Goal: Task Accomplishment & Management: Complete application form

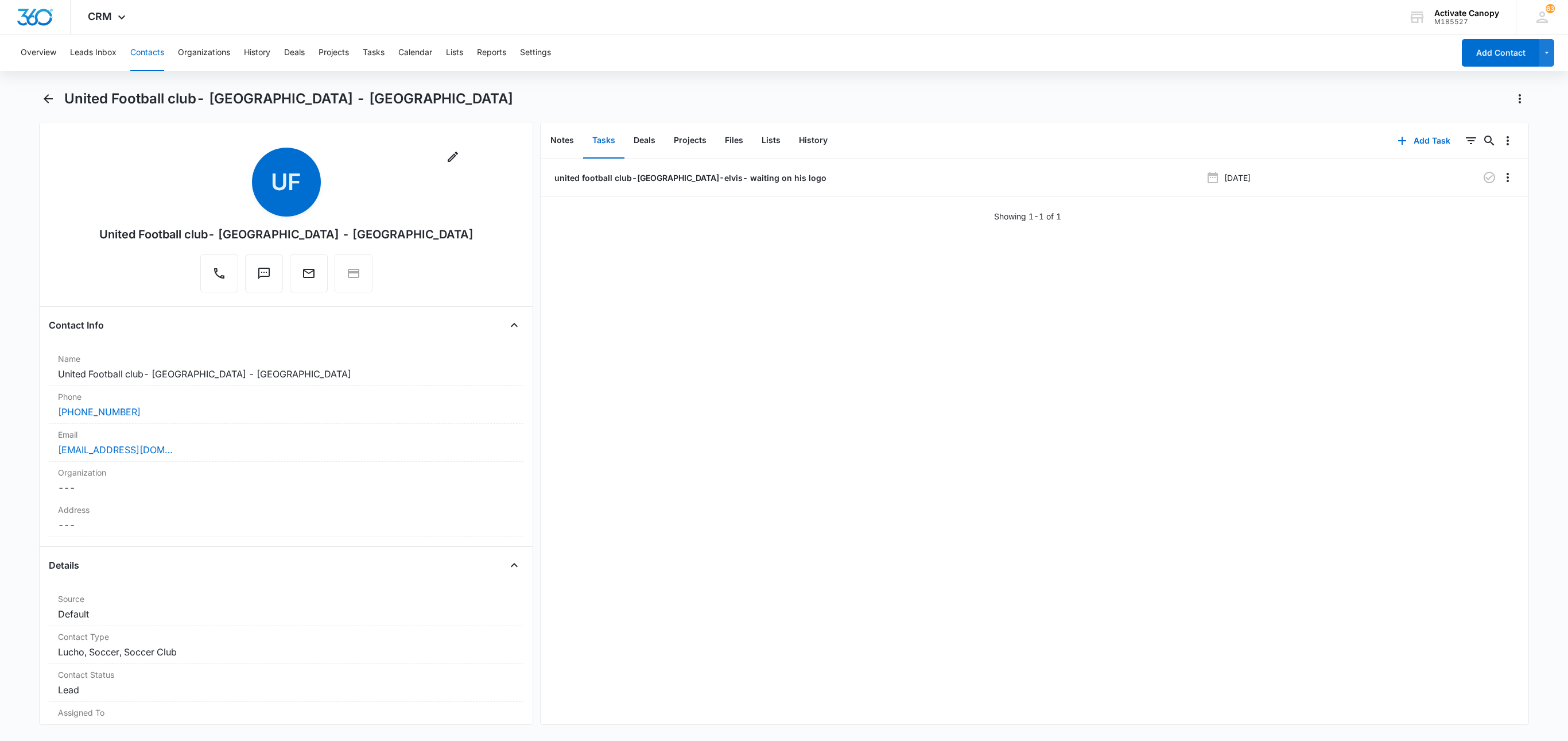
drag, startPoint x: 620, startPoint y: 474, endPoint x: 624, endPoint y: 504, distance: 30.3
click at [620, 474] on div "united football club-long island-elvis- waiting on his logo Sep 12, 2025 Showin…" at bounding box center [1034, 441] width 987 height 566
click at [369, 55] on button "Tasks" at bounding box center [374, 53] width 22 height 37
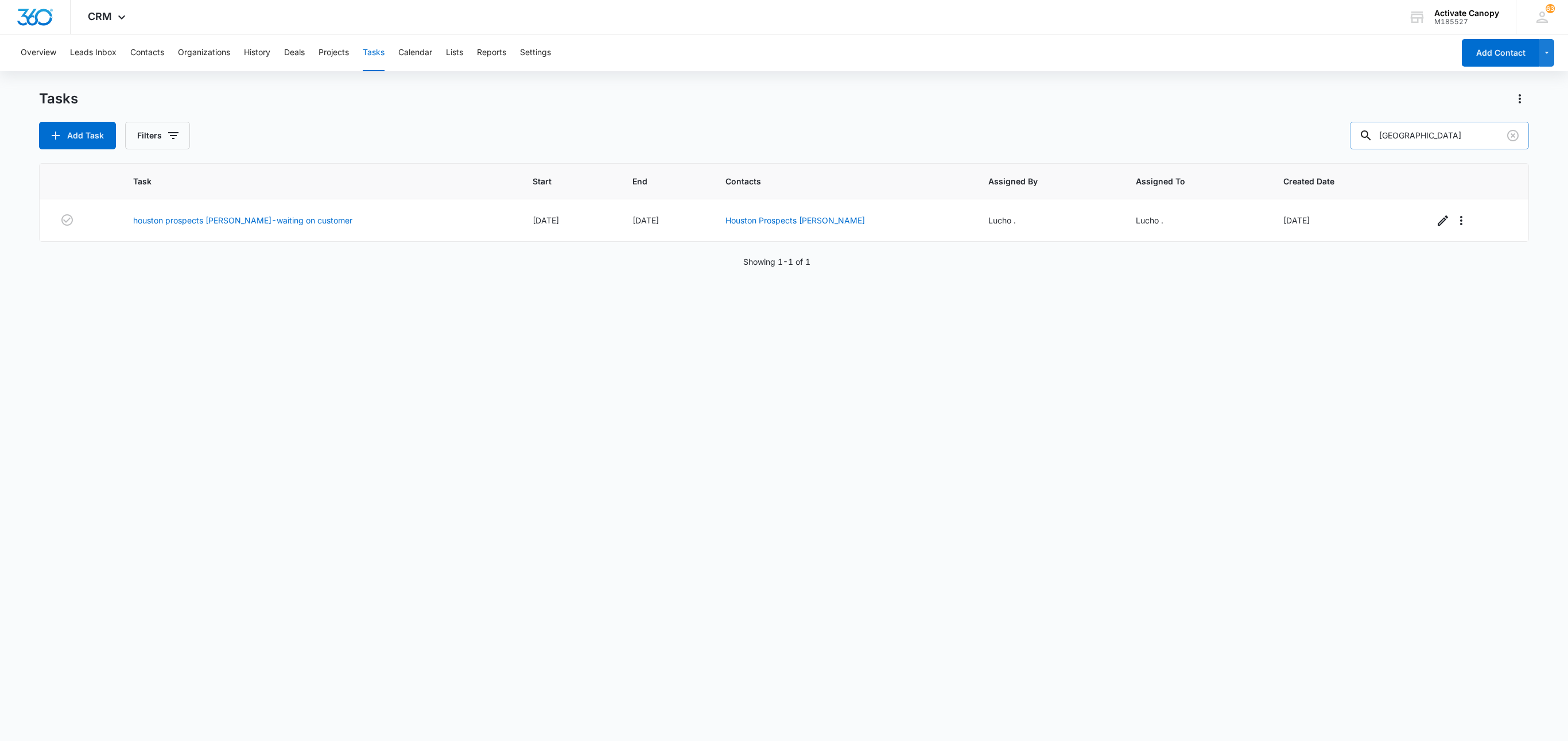
click at [1418, 132] on input "houston" at bounding box center [1439, 135] width 179 height 27
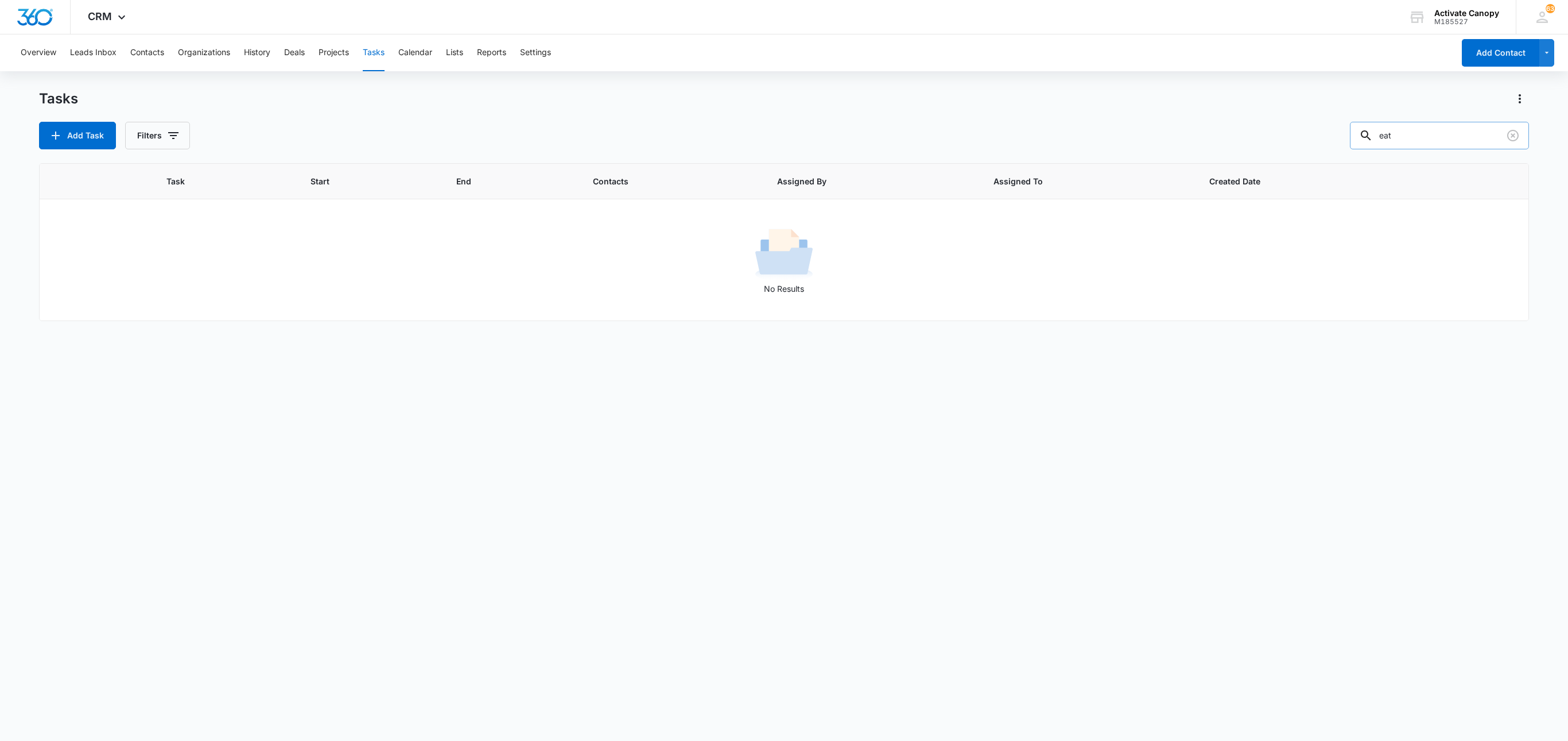
type input "eat"
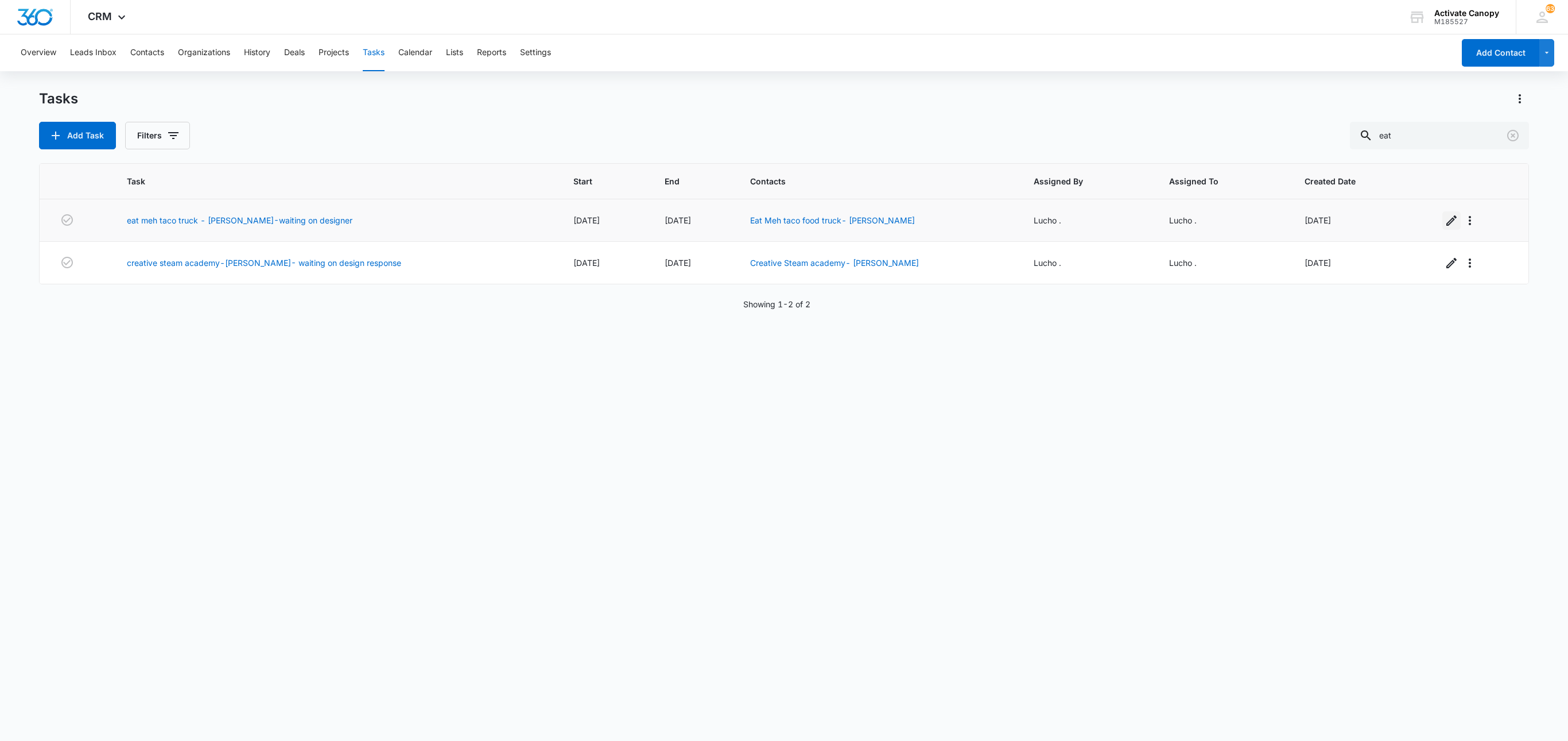
click at [1445, 218] on icon "button" at bounding box center [1451, 220] width 14 height 14
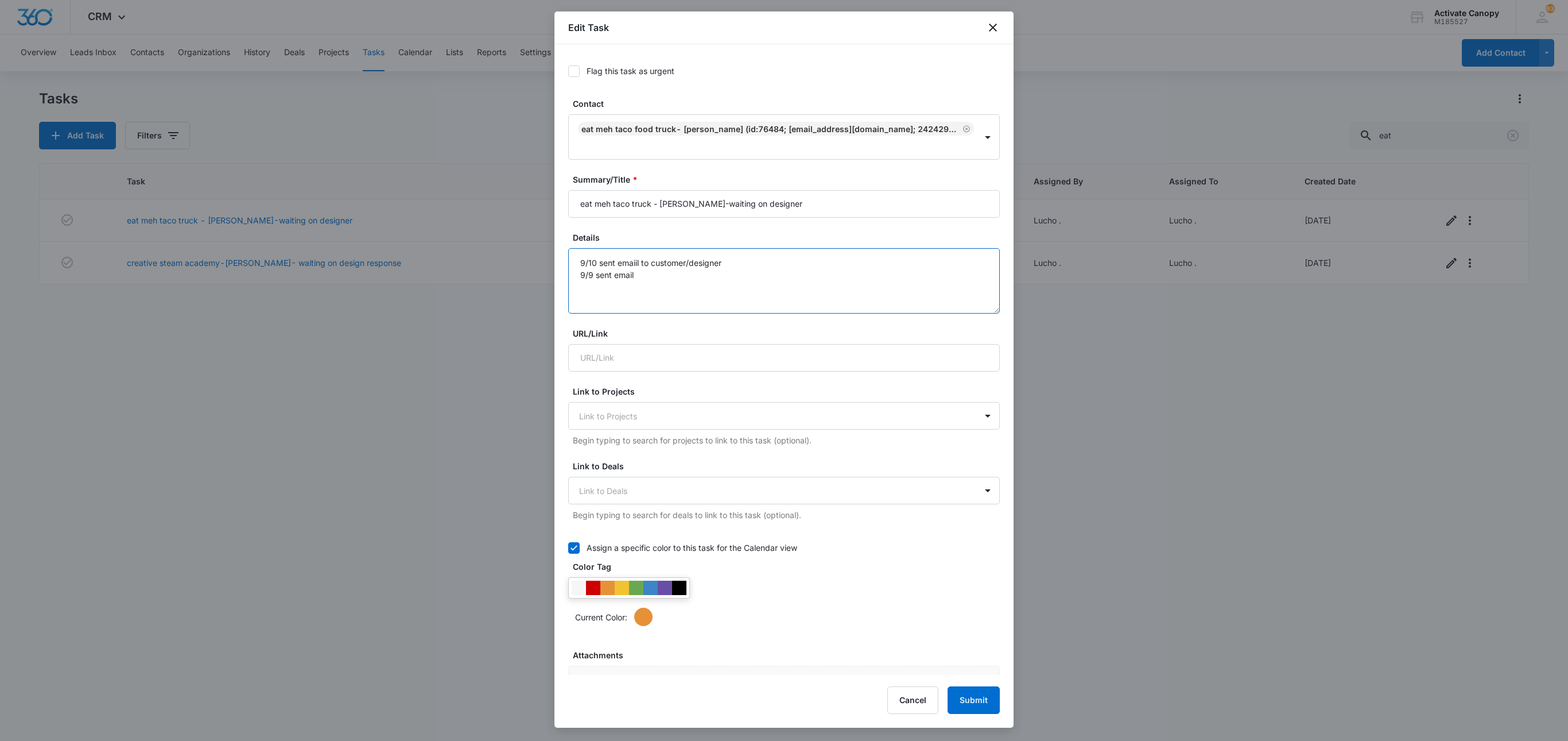
click at [577, 263] on textarea "9/10 sent emaiil to customer/designer 9/9 sent email" at bounding box center [784, 281] width 432 height 66
click at [621, 260] on textarea "9/10 sent emaiil to customer/designer 9/9 sent email" at bounding box center [784, 281] width 432 height 66
drag, startPoint x: 565, startPoint y: 249, endPoint x: 575, endPoint y: 249, distance: 10.0
click at [565, 249] on div "Flag this task as urgent Contact Eat Meh taco food truck- Katie Thomas (ID:7648…" at bounding box center [784, 359] width 459 height 630
click at [584, 250] on textarea "9/10 sent emaiil to customer/designer 9/9 sent email" at bounding box center [784, 281] width 432 height 66
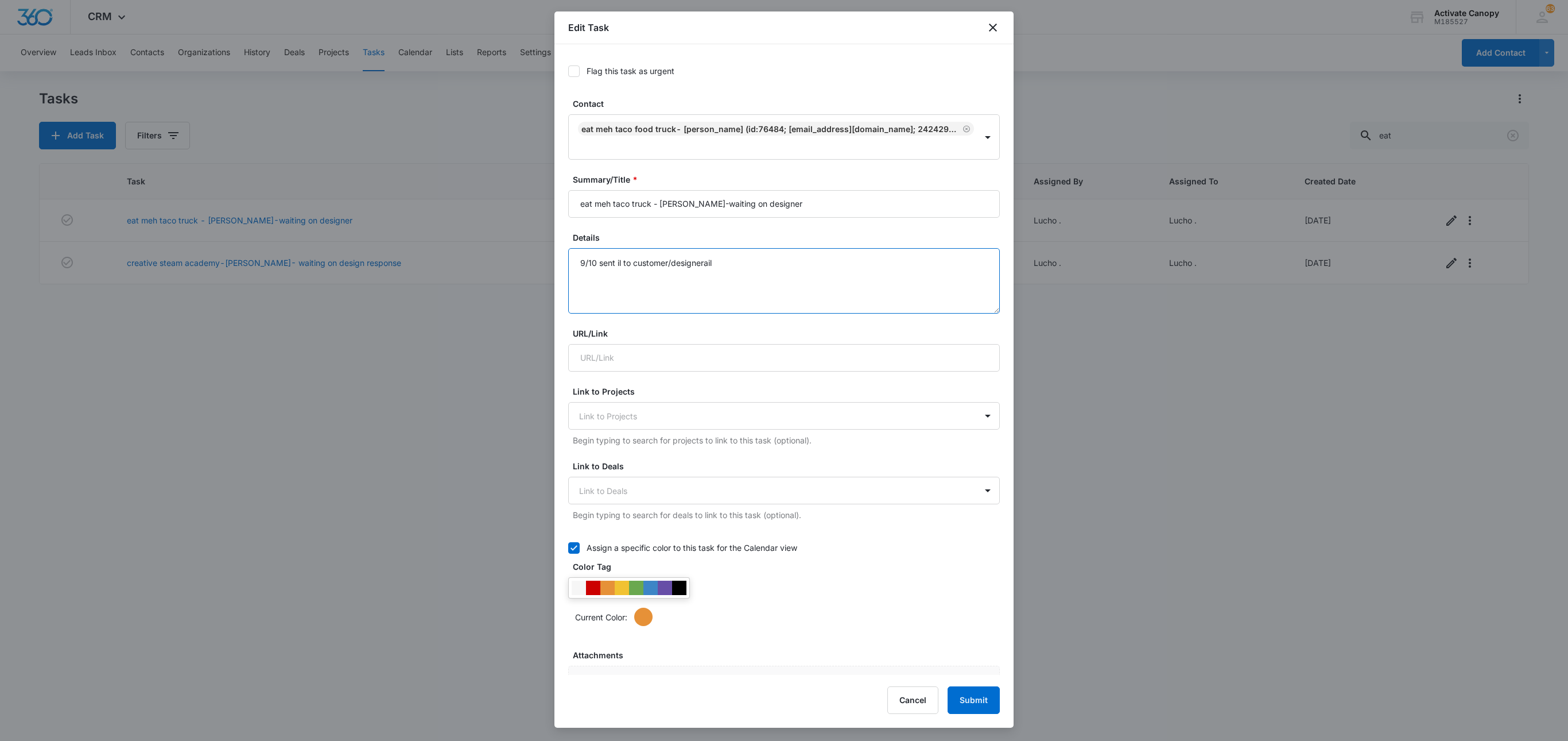
drag, startPoint x: 755, startPoint y: 281, endPoint x: 638, endPoint y: 290, distance: 117.3
click at [638, 290] on textarea "9/10 sent il to customer/designerail" at bounding box center [784, 281] width 432 height 66
click at [639, 287] on textarea "9/10 sent il to customer/designerail" at bounding box center [784, 281] width 432 height 66
type textarea "9/10 sent designs"
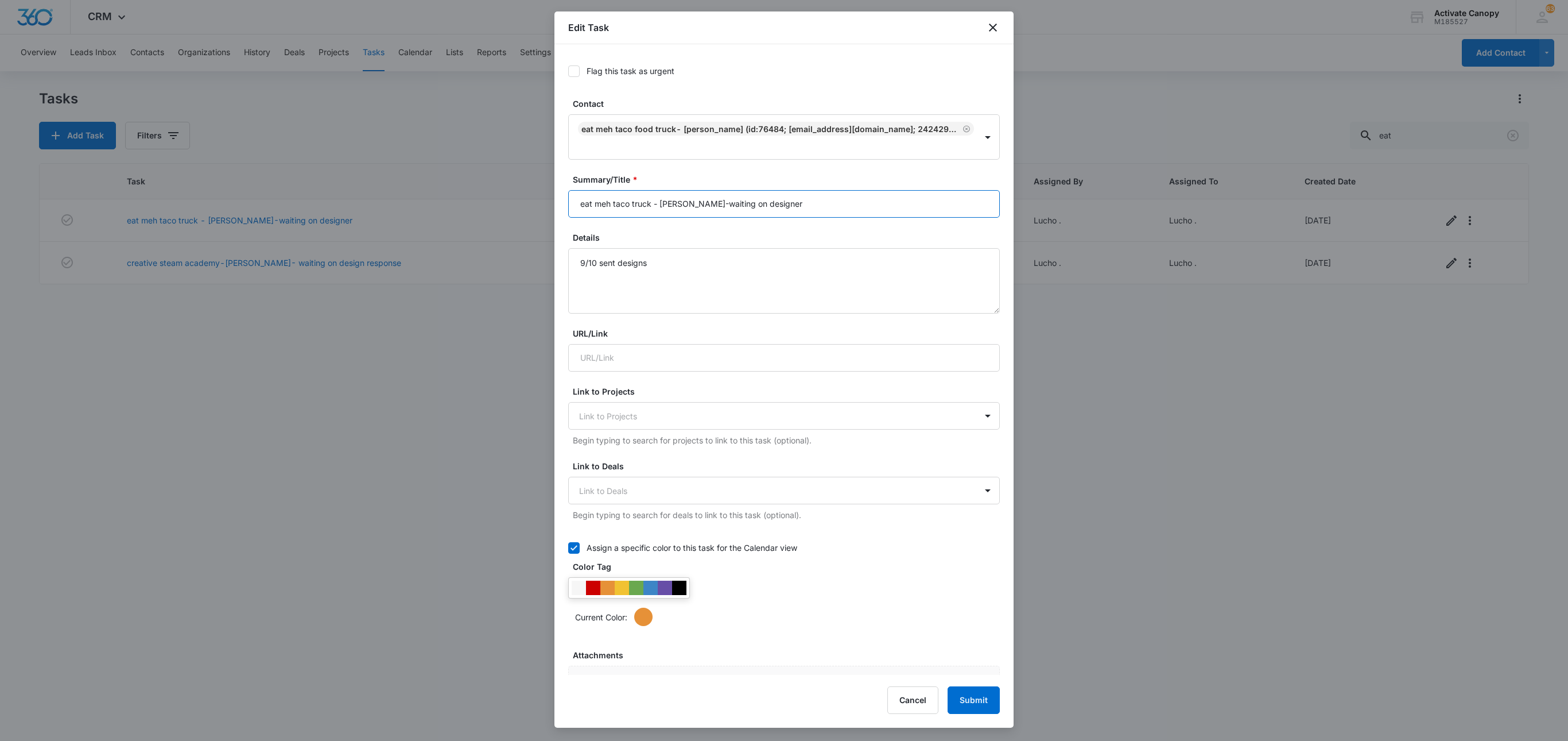
click at [821, 209] on input "eat meh taco truck - katie thomas-waiting on designer" at bounding box center [784, 204] width 432 height 27
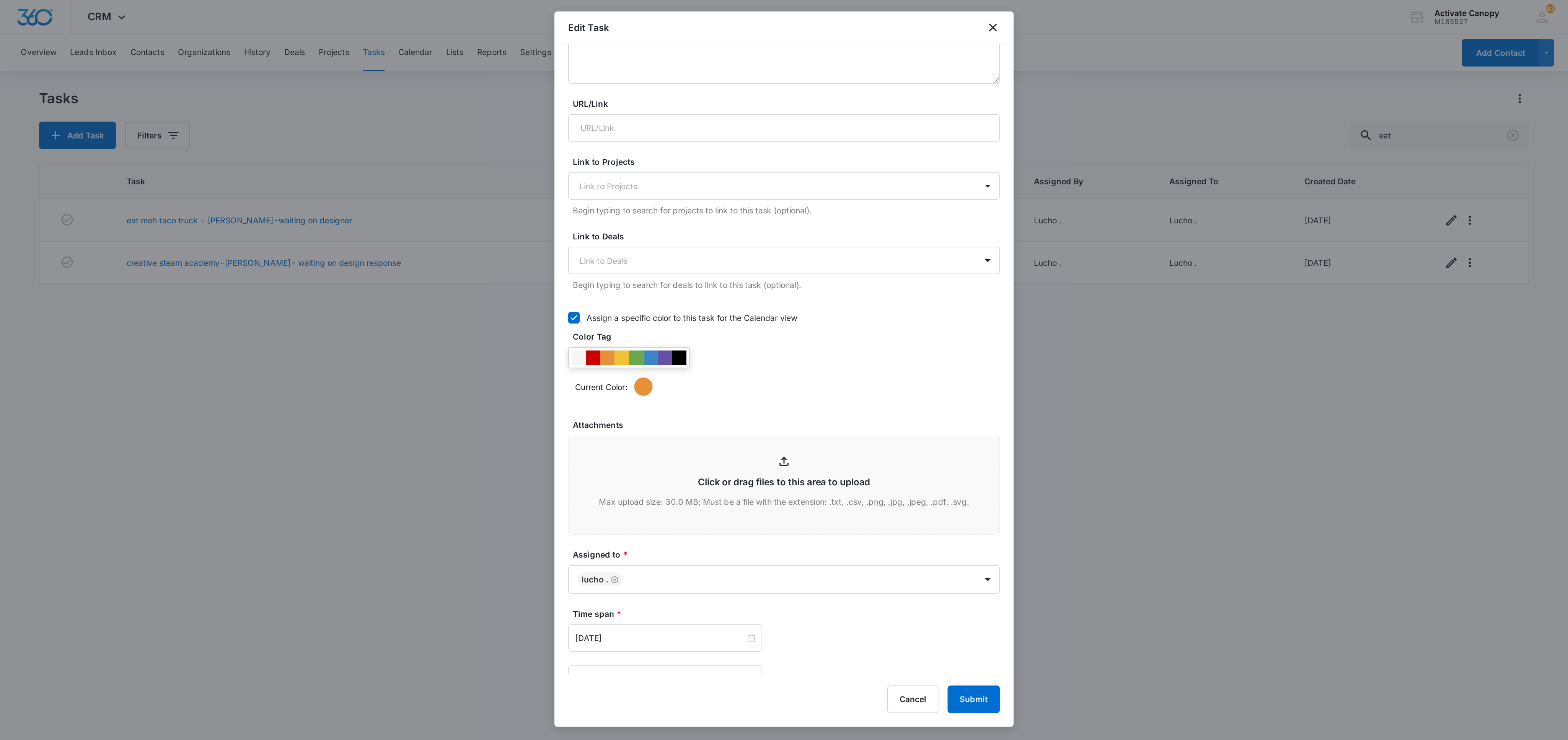
scroll to position [307, 0]
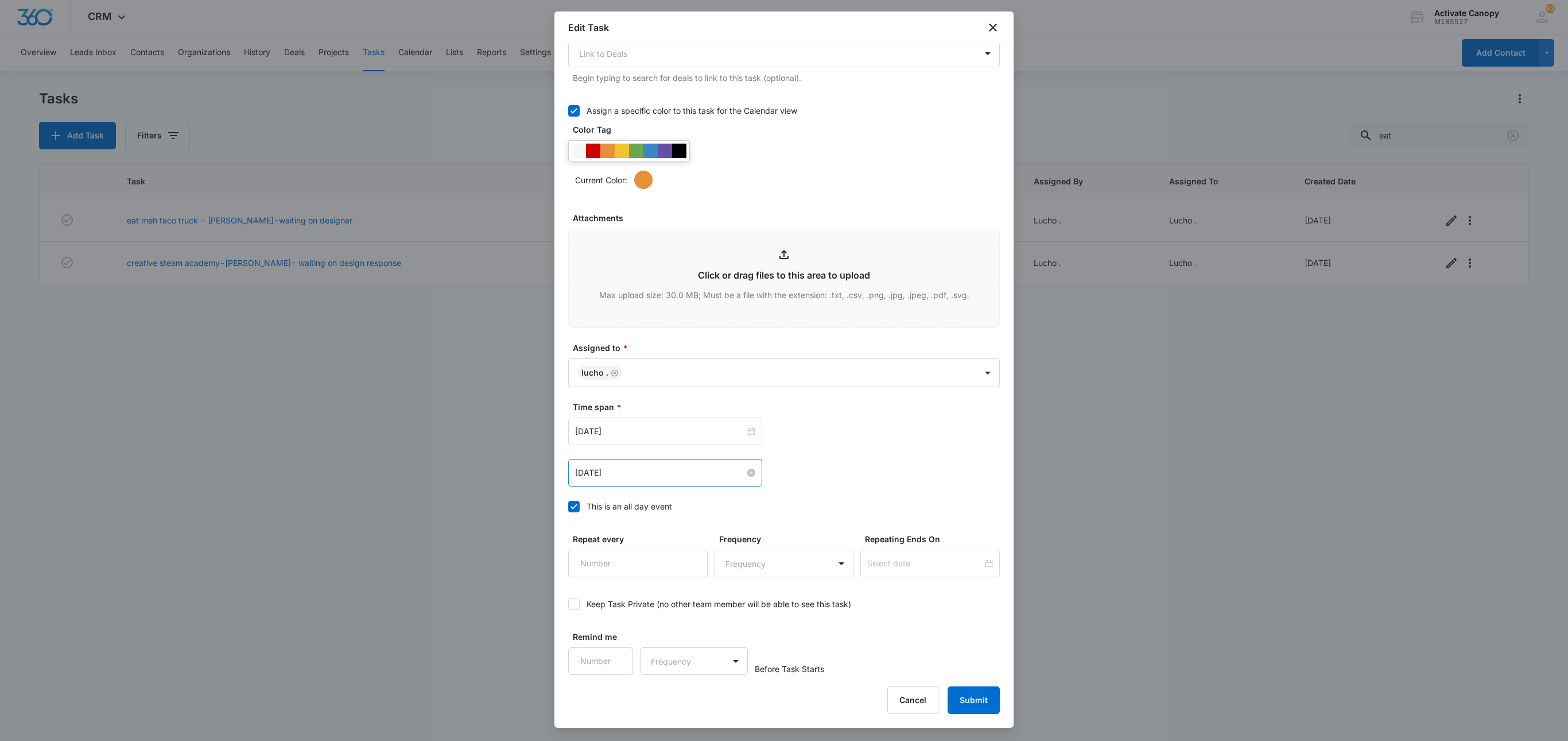
type input "eat meh taco truck - [PERSON_NAME]-waiting on response"
click at [647, 473] on input "[DATE]" at bounding box center [660, 472] width 170 height 13
type input "[DATE]"
click at [687, 557] on div "12" at bounding box center [689, 559] width 14 height 14
click at [687, 434] on input "[DATE]" at bounding box center [660, 431] width 170 height 13
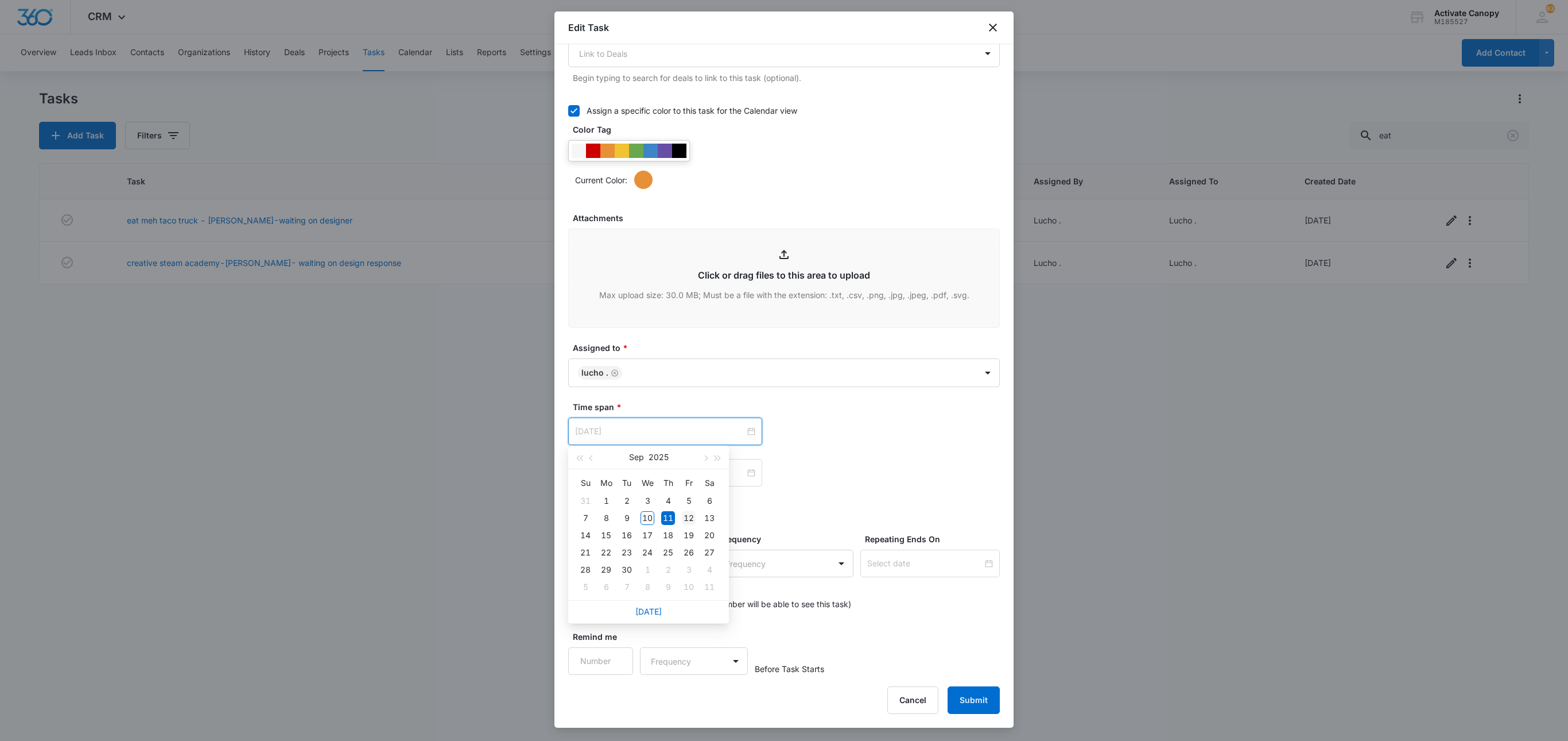
type input "[DATE]"
click at [684, 521] on div "12" at bounding box center [689, 517] width 14 height 14
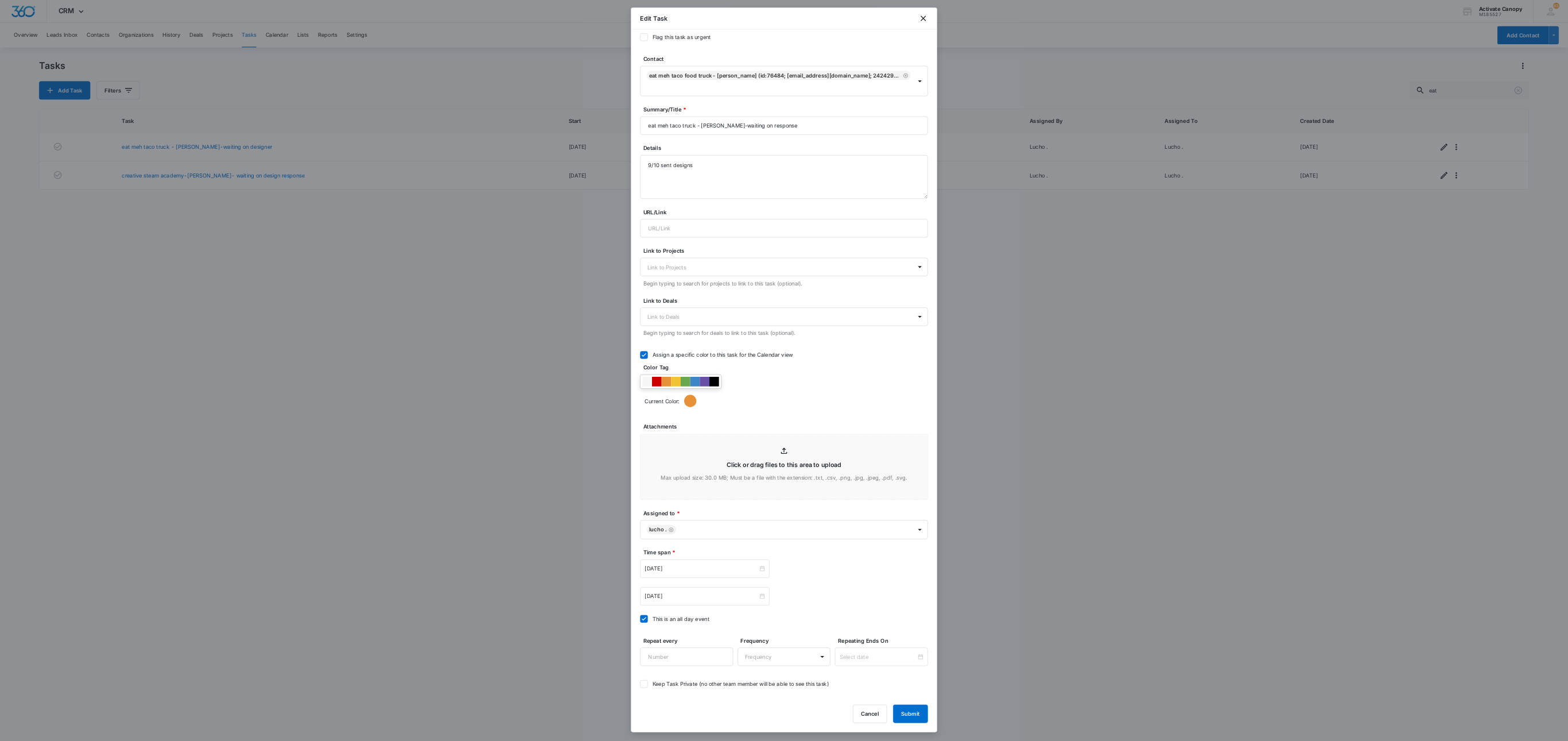
scroll to position [0, 0]
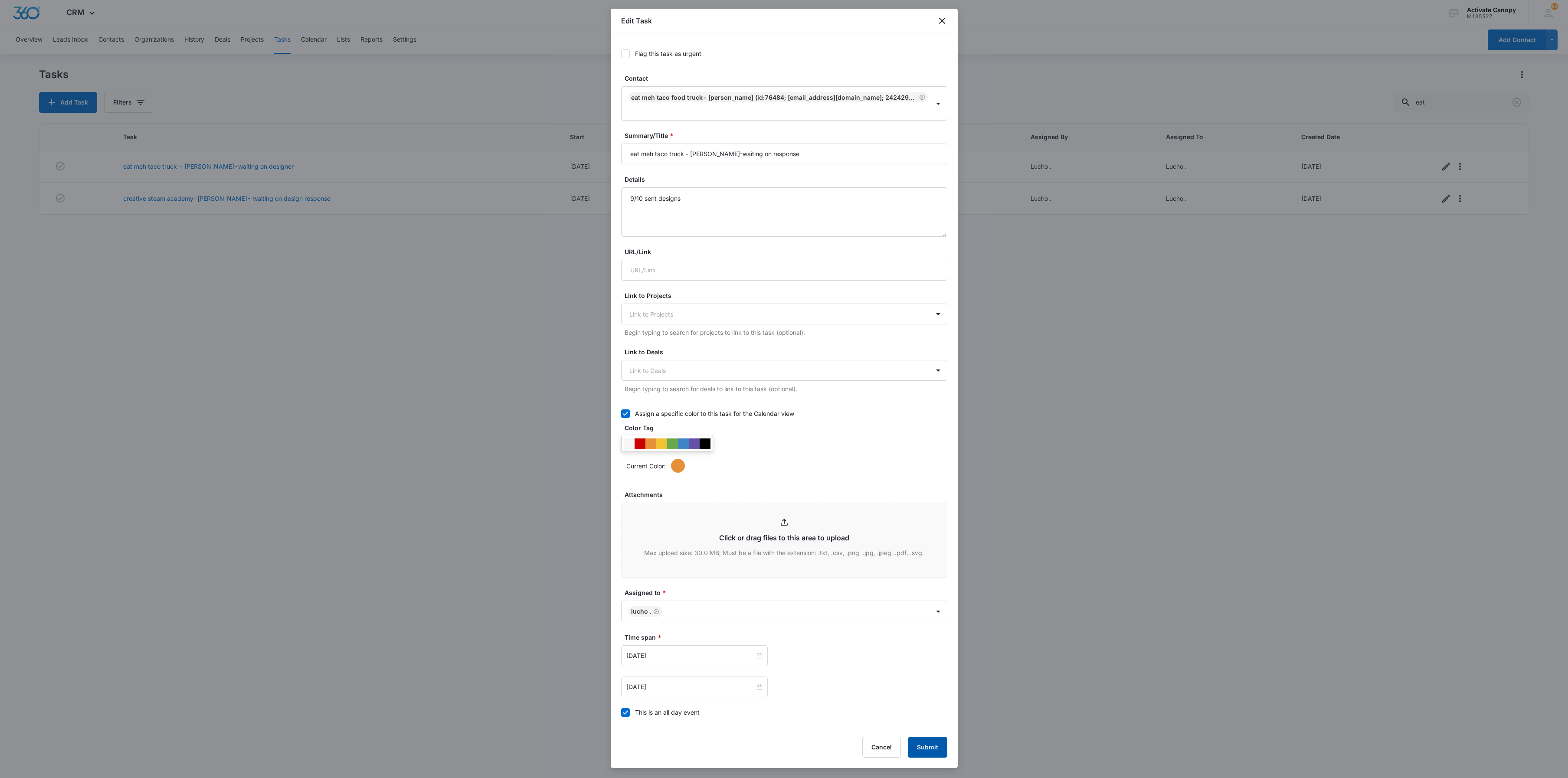
click at [930, 559] on button "Submit" at bounding box center [928, 747] width 39 height 21
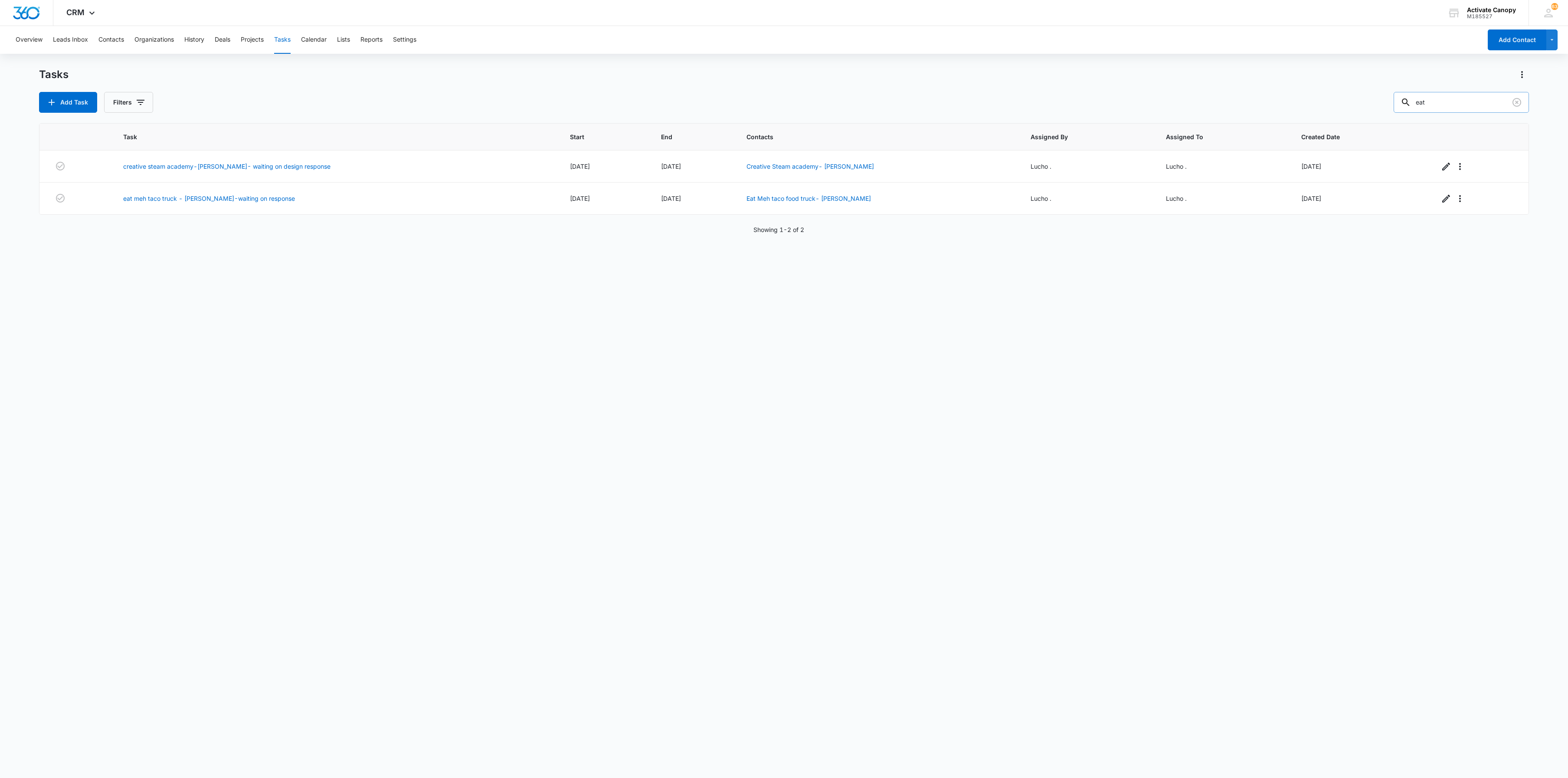
click at [1185, 99] on input "eat" at bounding box center [1462, 102] width 135 height 21
click at [1185, 97] on input "eat" at bounding box center [1462, 102] width 135 height 21
type input "united"
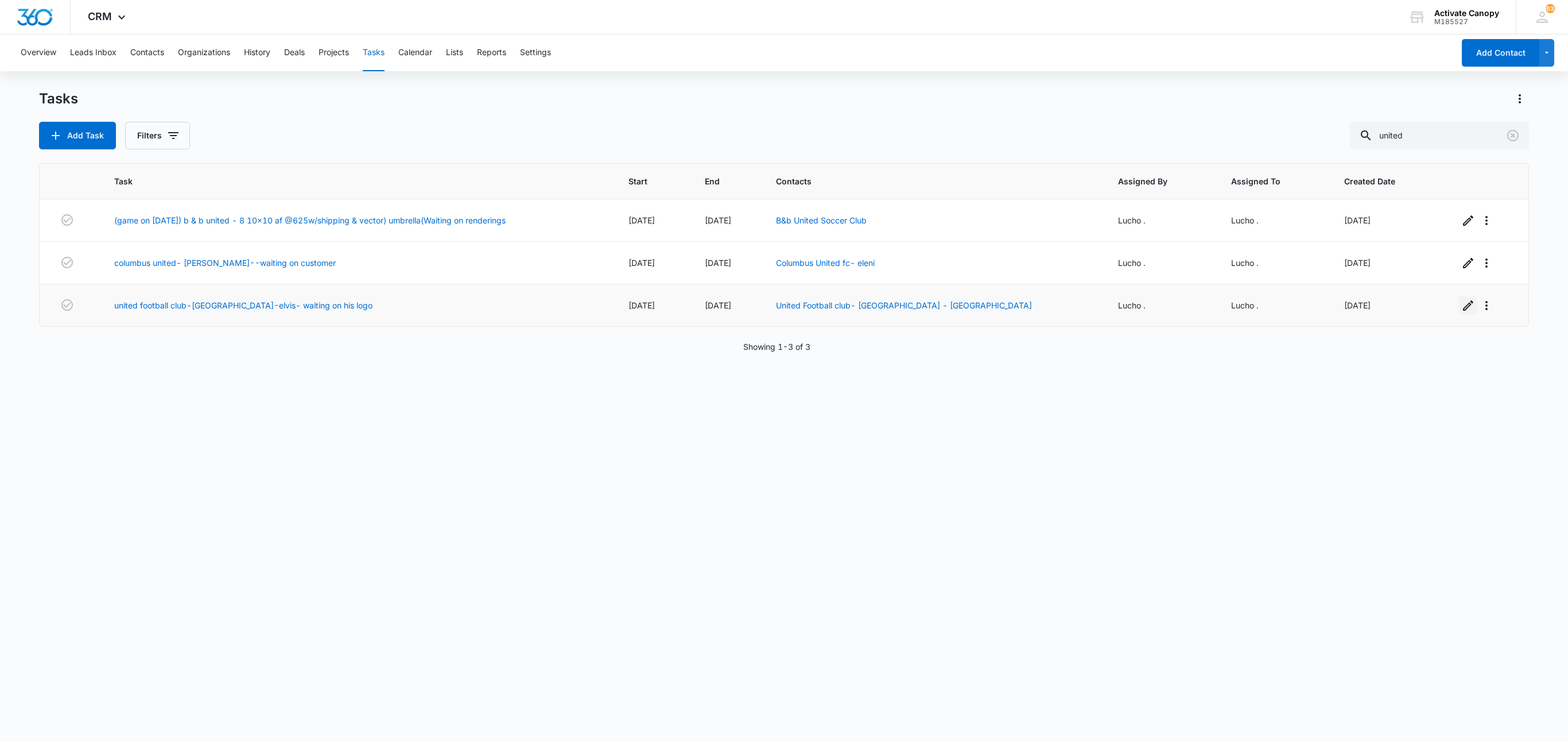
click at [1461, 308] on icon "button" at bounding box center [1468, 305] width 14 height 14
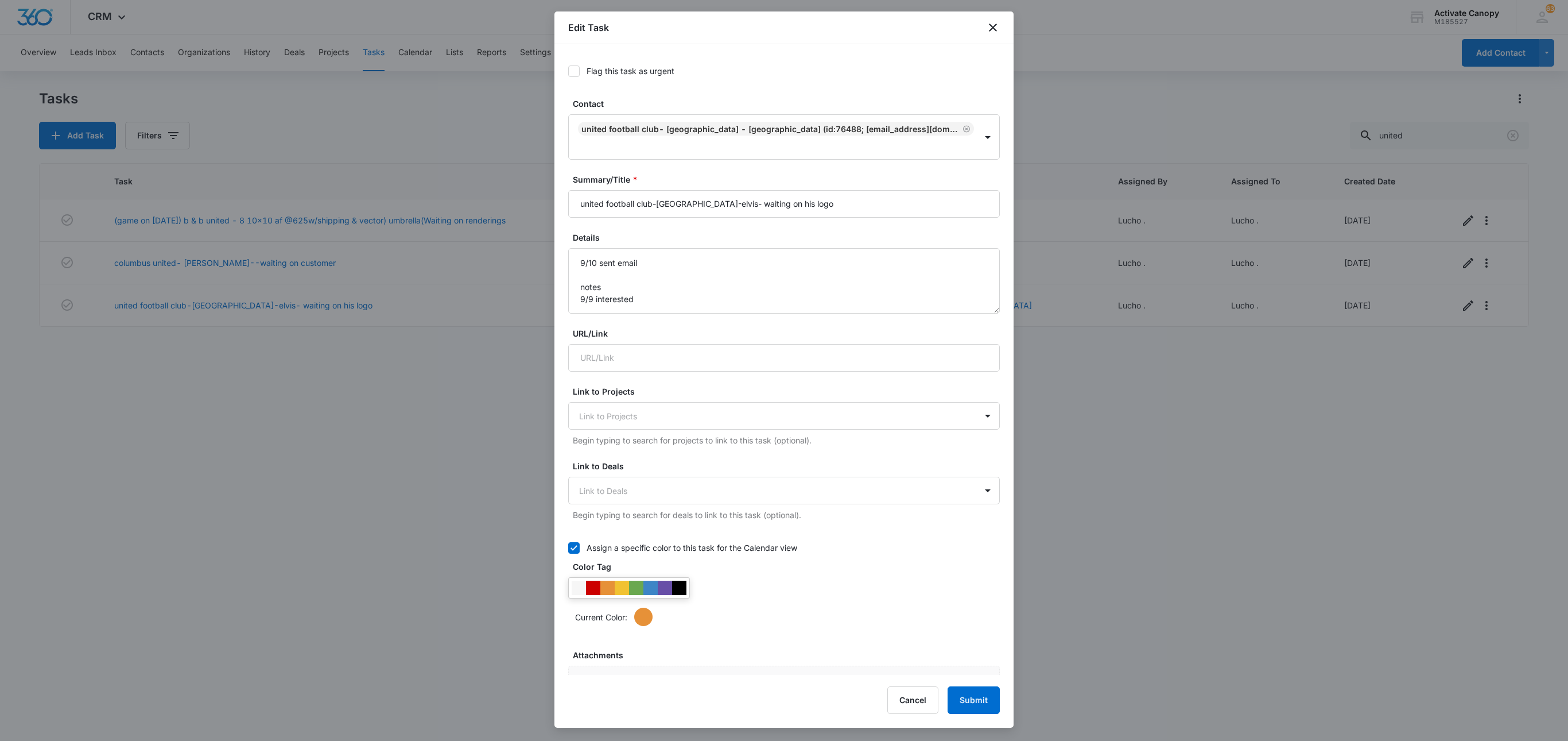
type input "[DATE]"
click at [807, 210] on input "united football club-long island-elvis- waiting on his logo" at bounding box center [784, 204] width 432 height 27
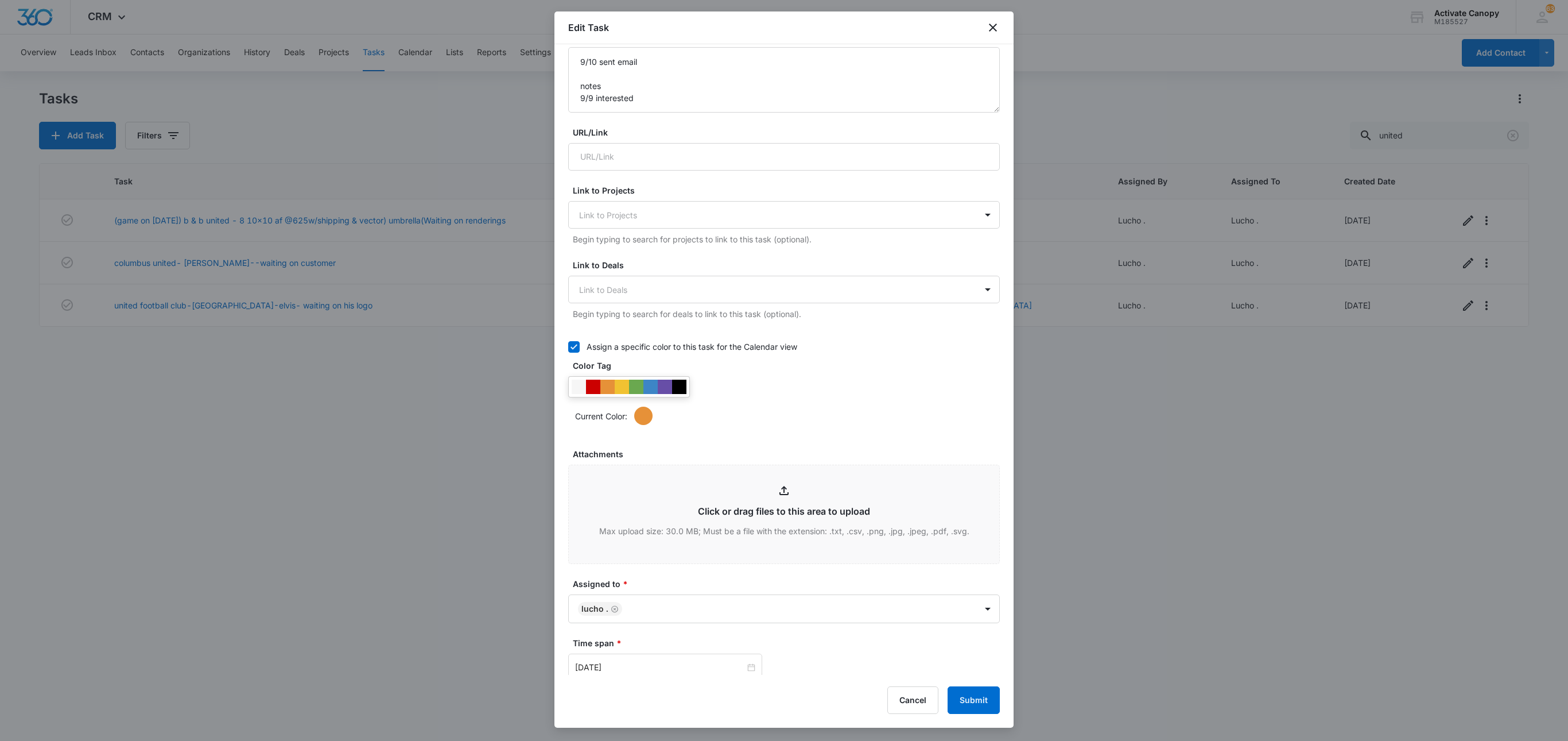
scroll to position [461, 0]
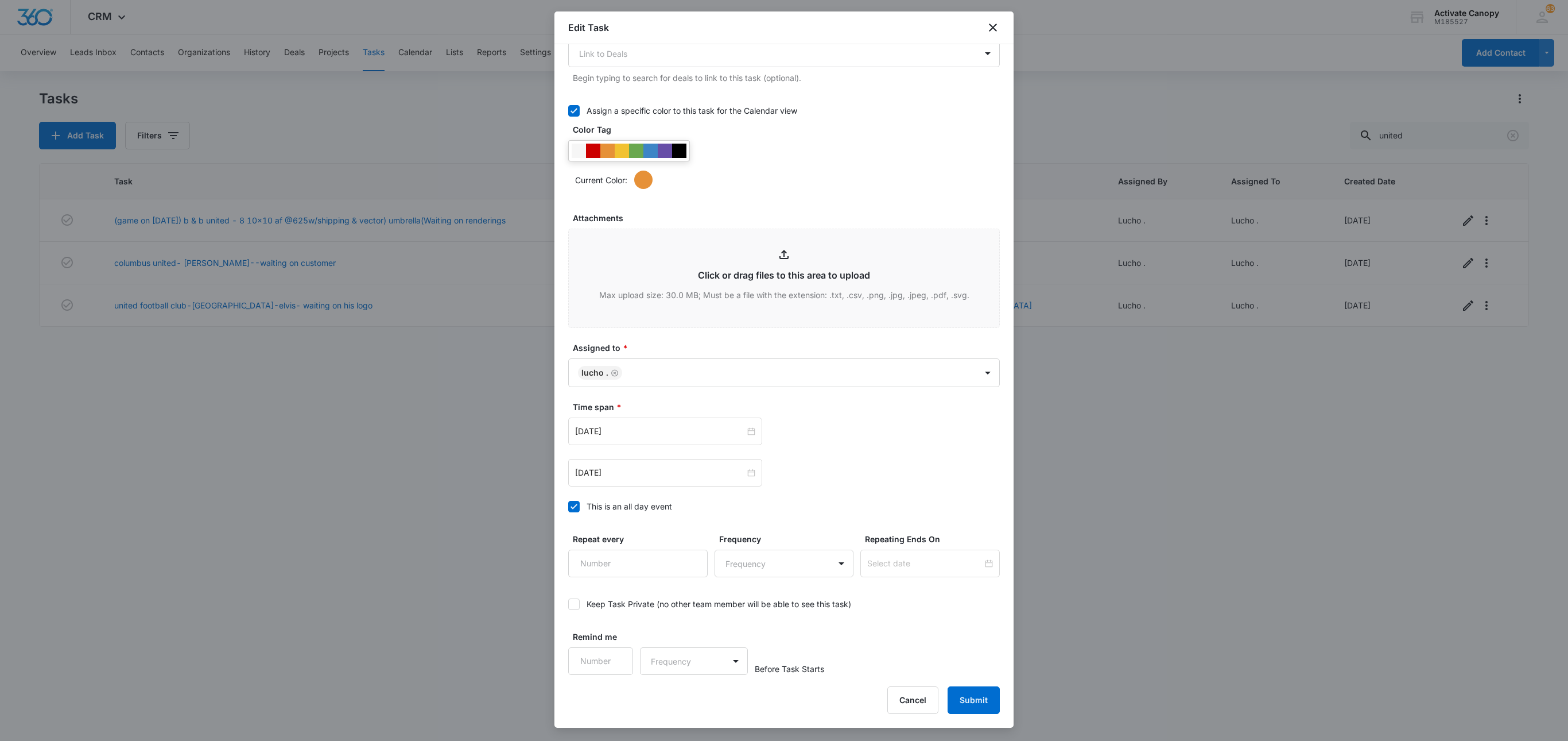
type input "united football club-[GEOGRAPHIC_DATA]-elvis- waiting on designs"
click at [1302, 432] on div at bounding box center [784, 370] width 1568 height 741
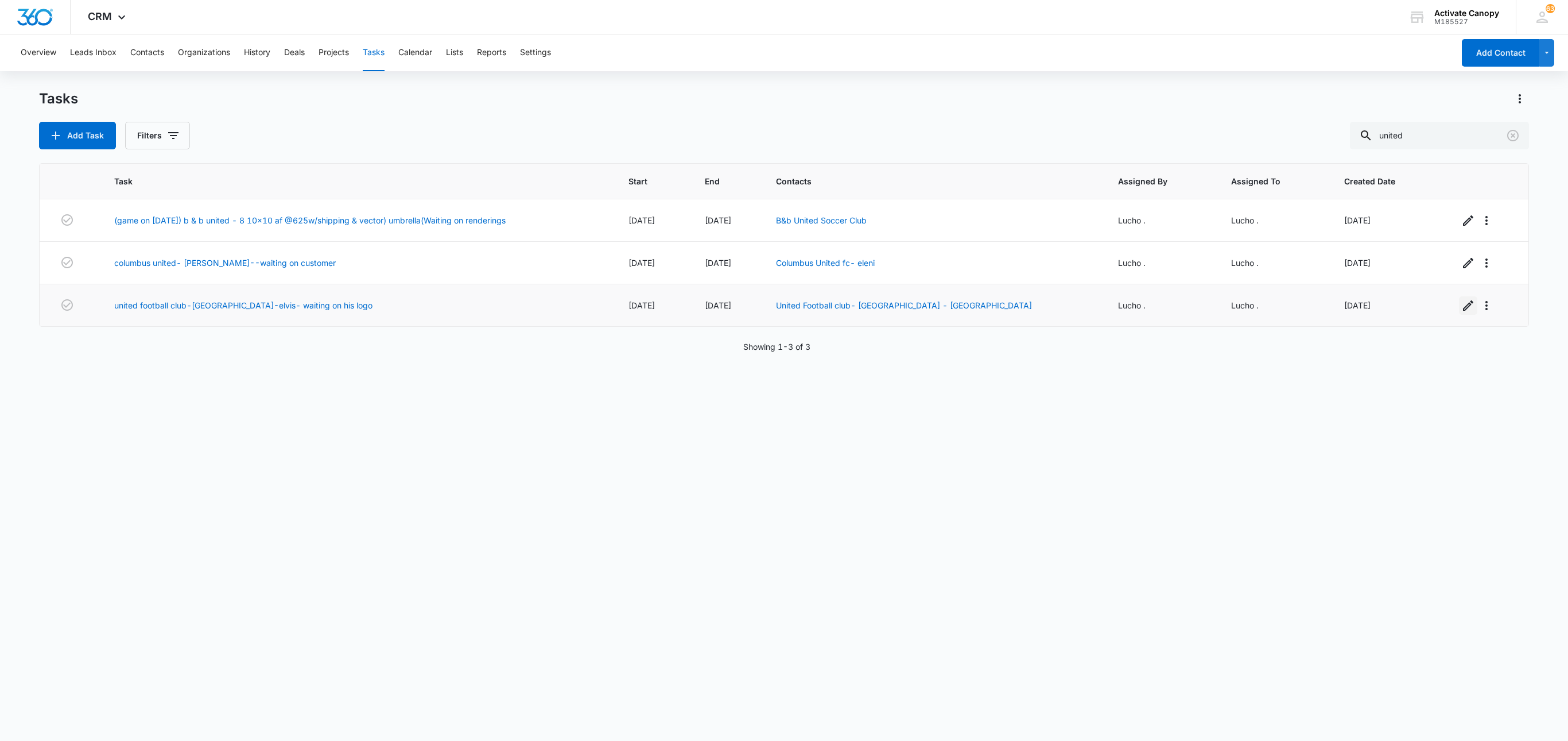
click at [1461, 312] on icon "button" at bounding box center [1468, 305] width 14 height 14
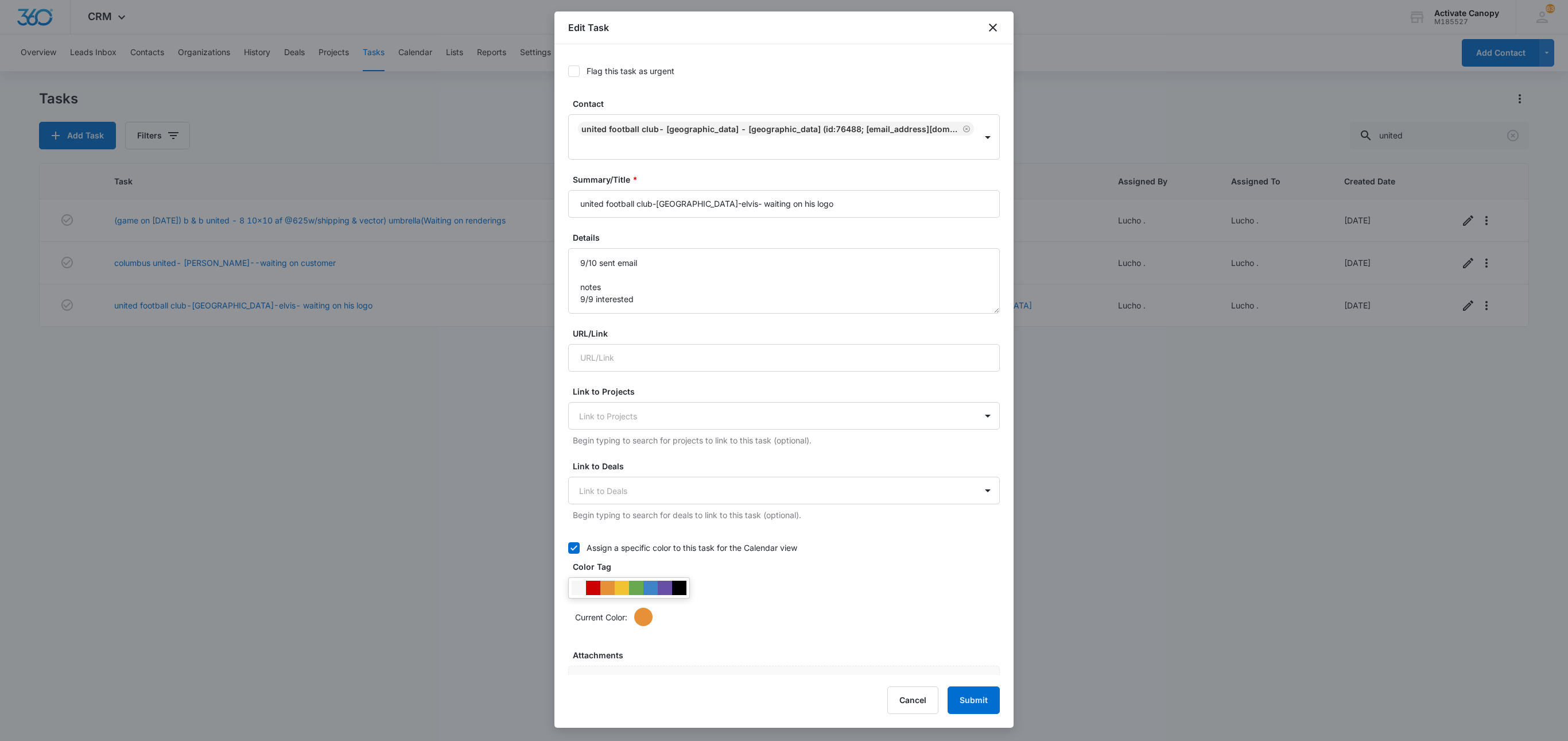
type input "[DATE]"
click at [829, 206] on input "united football club-long island-elvis- waiting on his logo" at bounding box center [784, 204] width 432 height 27
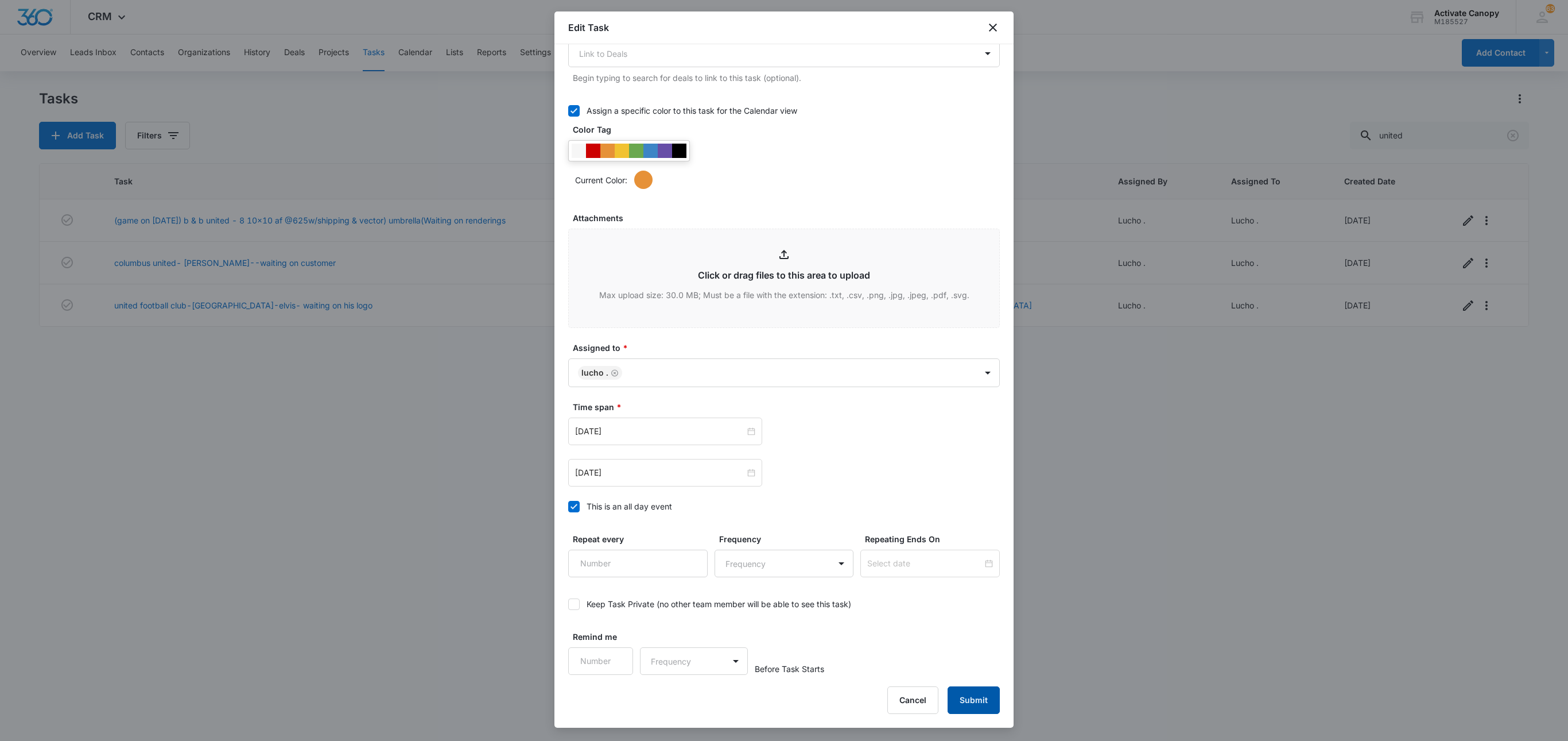
type input "united football club-[GEOGRAPHIC_DATA]-elvis- waiting on designs"
click at [984, 687] on button "Submit" at bounding box center [973, 700] width 52 height 27
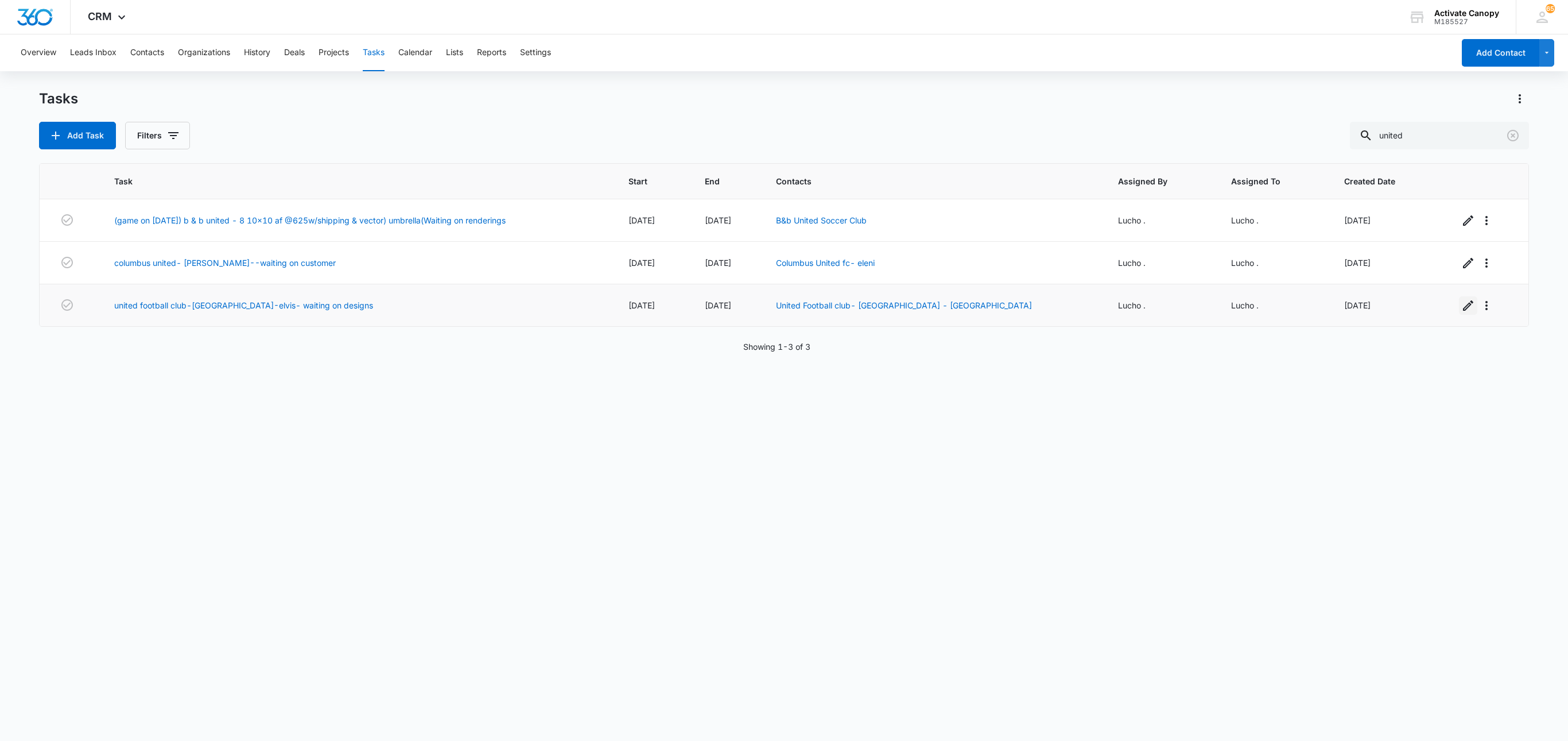
click at [1461, 312] on icon "button" at bounding box center [1468, 305] width 14 height 14
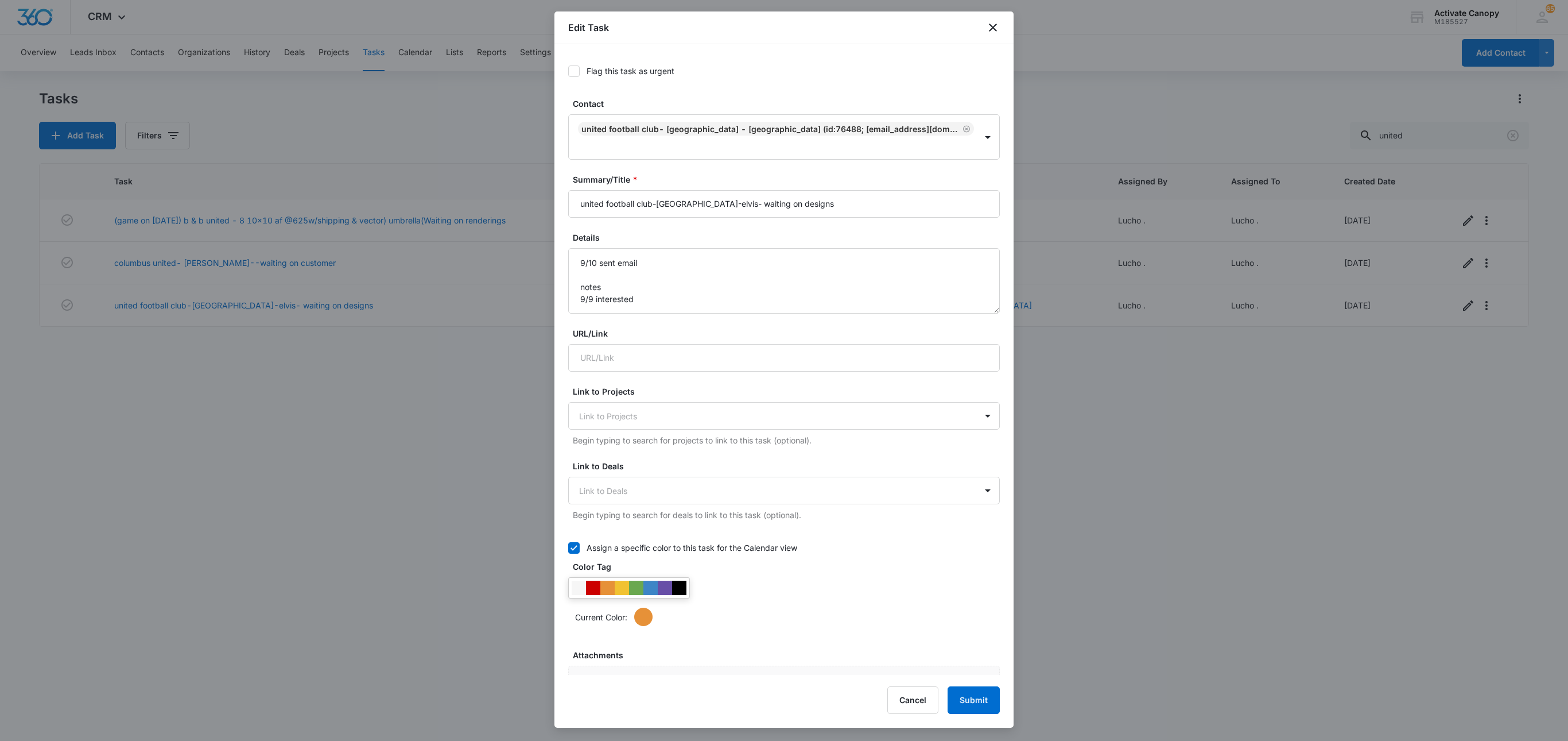
type input "[DATE]"
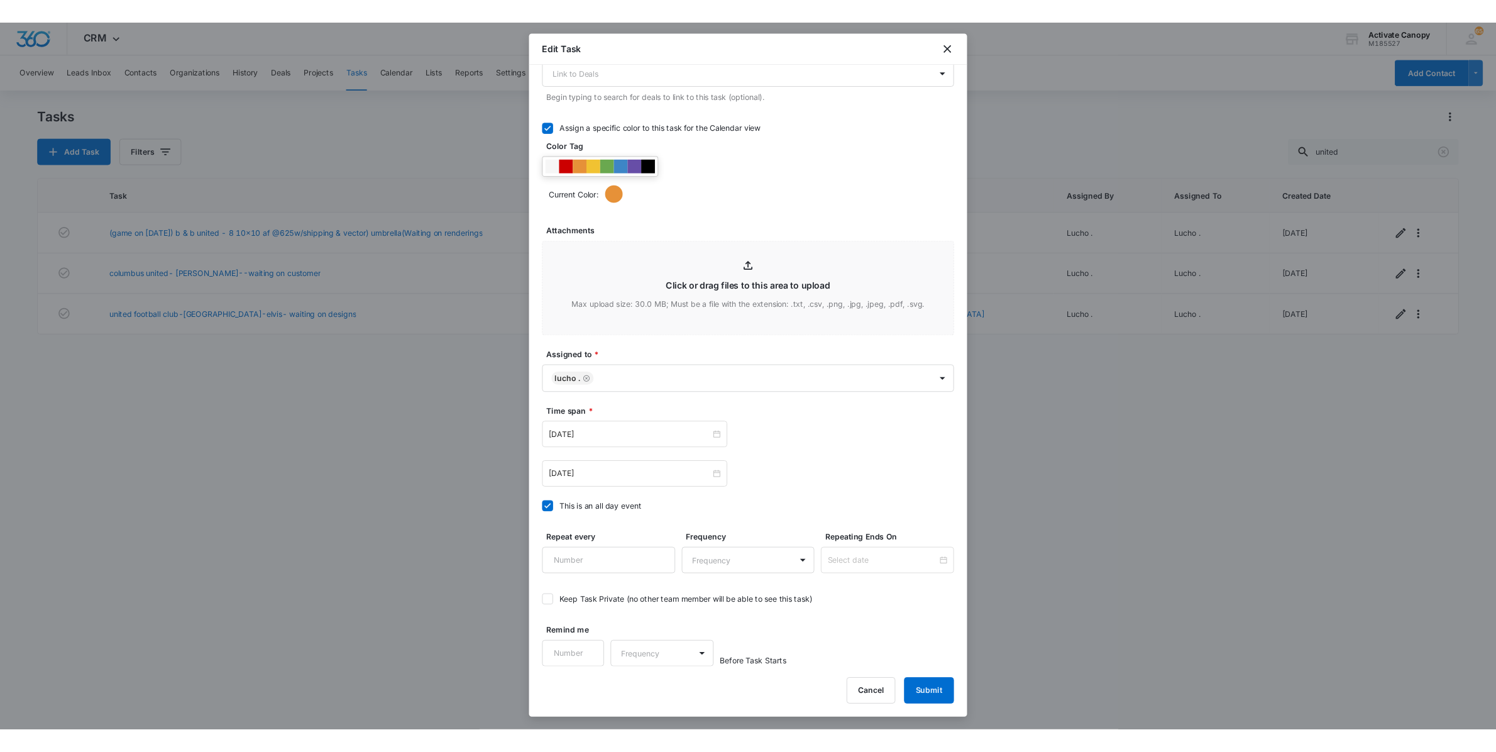
scroll to position [505, 0]
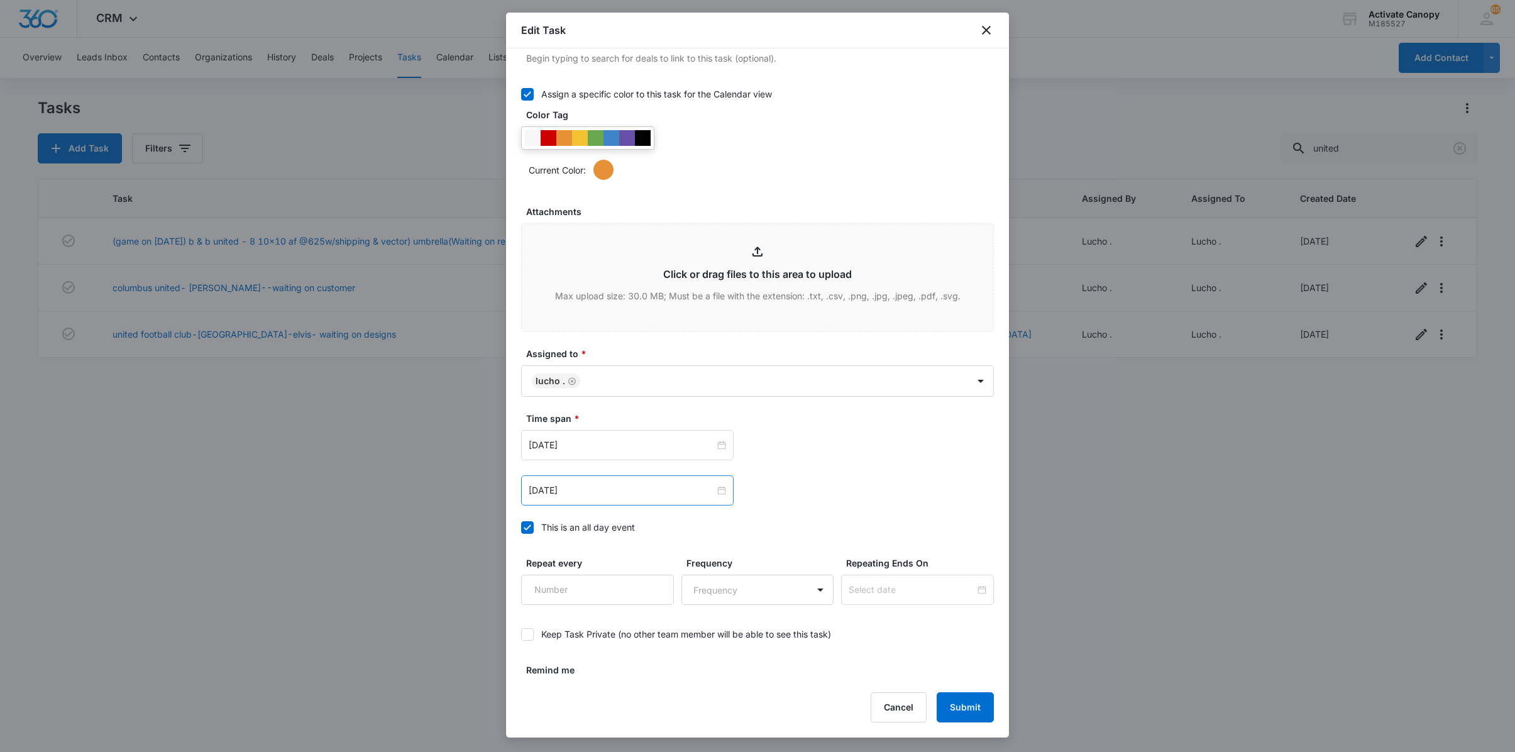
click at [660, 505] on div "[DATE]" at bounding box center [627, 490] width 212 height 30
type input "[DATE]"
click at [636, 612] on div "11" at bounding box center [630, 612] width 15 height 15
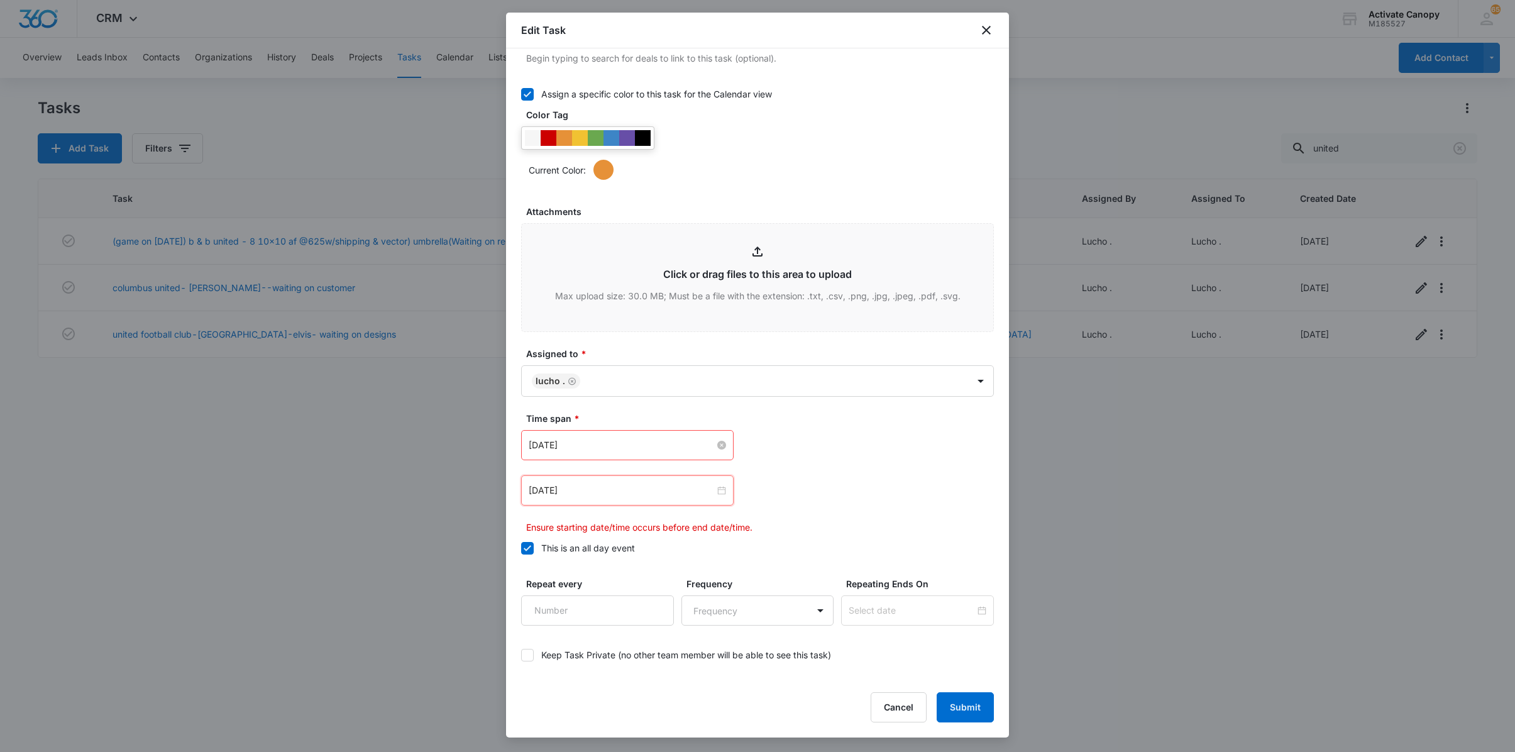
click at [640, 452] on input "[DATE]" at bounding box center [622, 445] width 186 height 14
type input "[DATE]"
click at [636, 566] on div "11" at bounding box center [630, 566] width 15 height 15
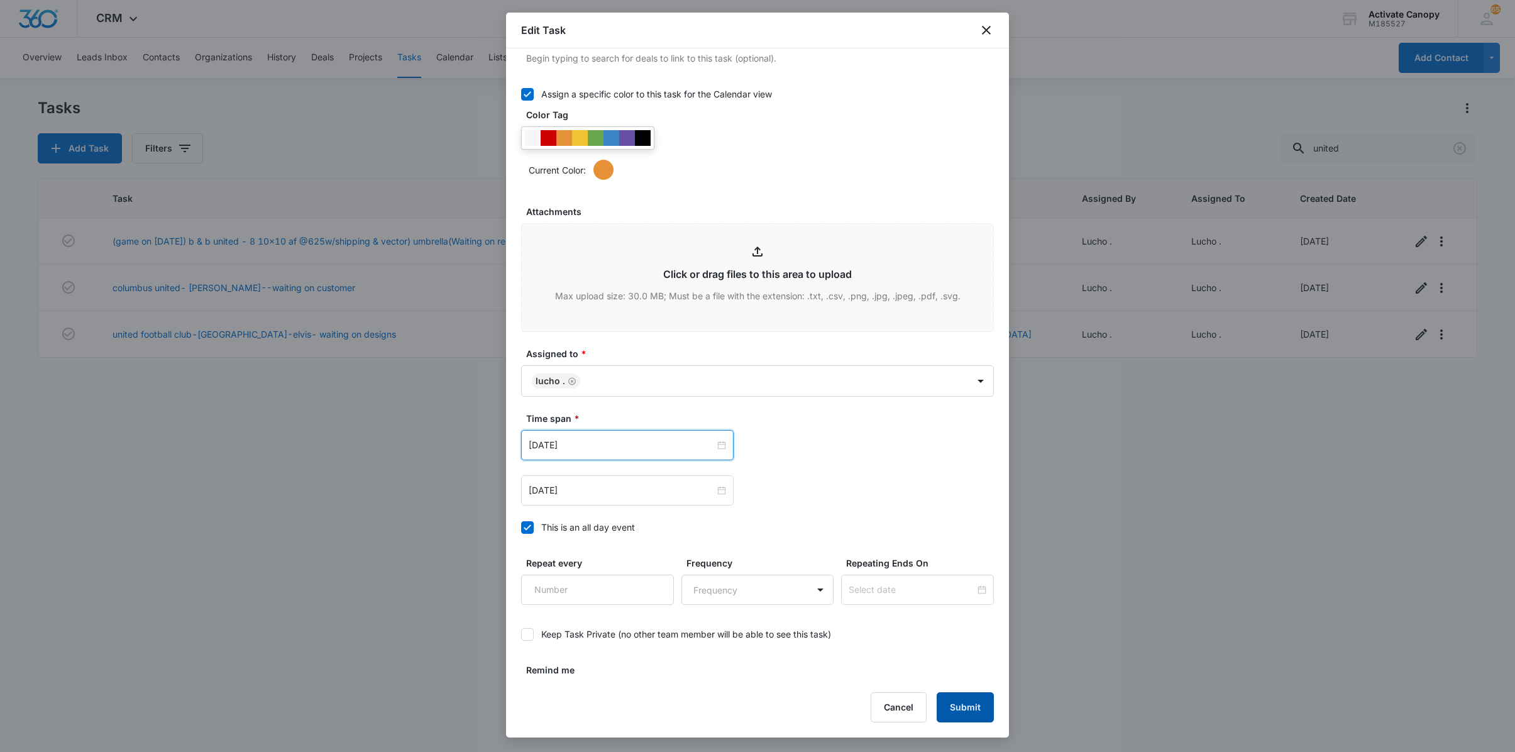
click at [944, 705] on button "Submit" at bounding box center [965, 707] width 57 height 30
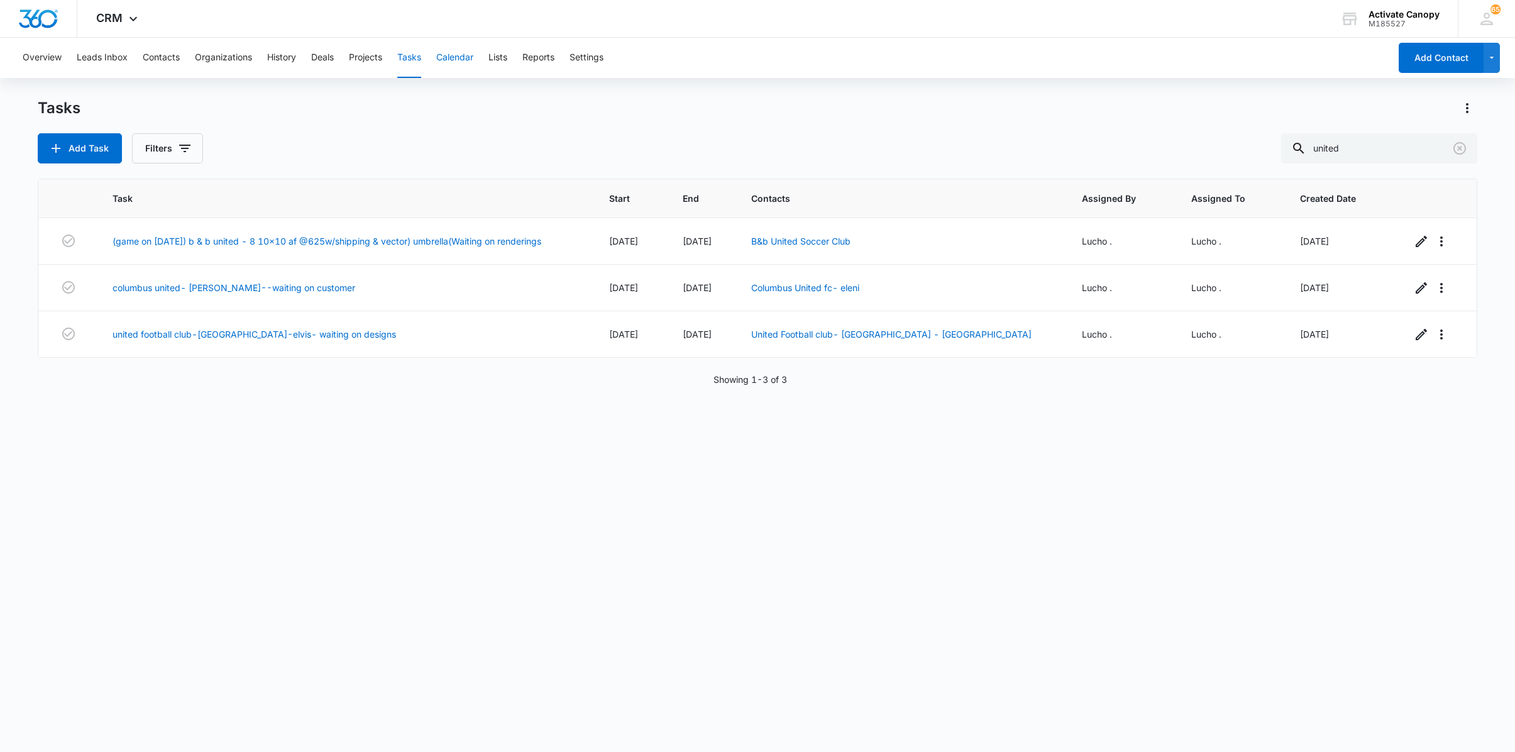
click at [471, 57] on button "Calendar" at bounding box center [454, 58] width 37 height 40
